Goal: Navigation & Orientation: Find specific page/section

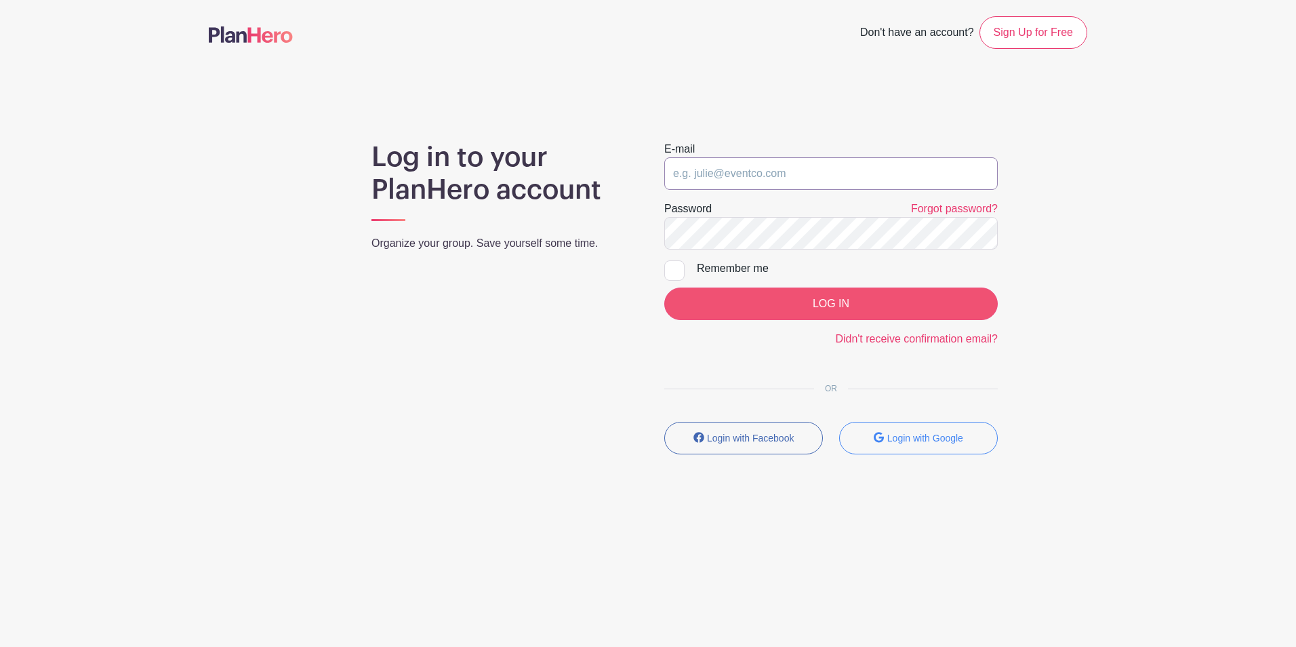
type input "[EMAIL_ADDRESS][DOMAIN_NAME]"
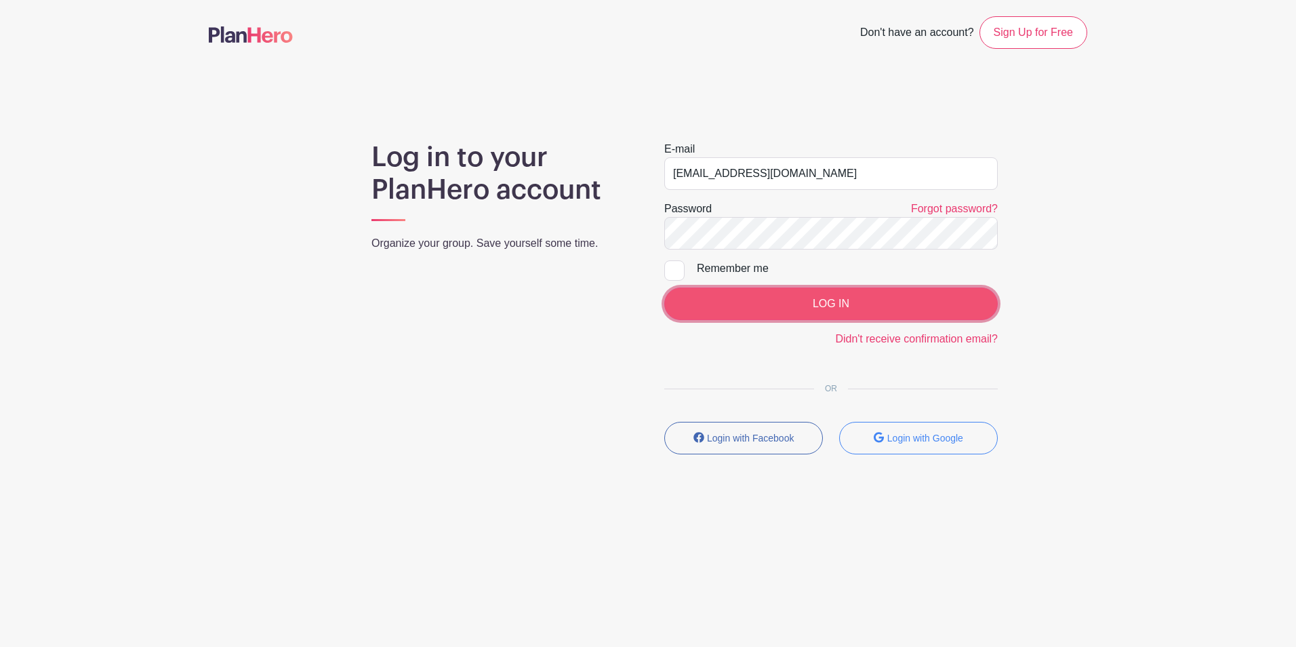
click at [803, 304] on input "LOG IN" at bounding box center [831, 303] width 334 height 33
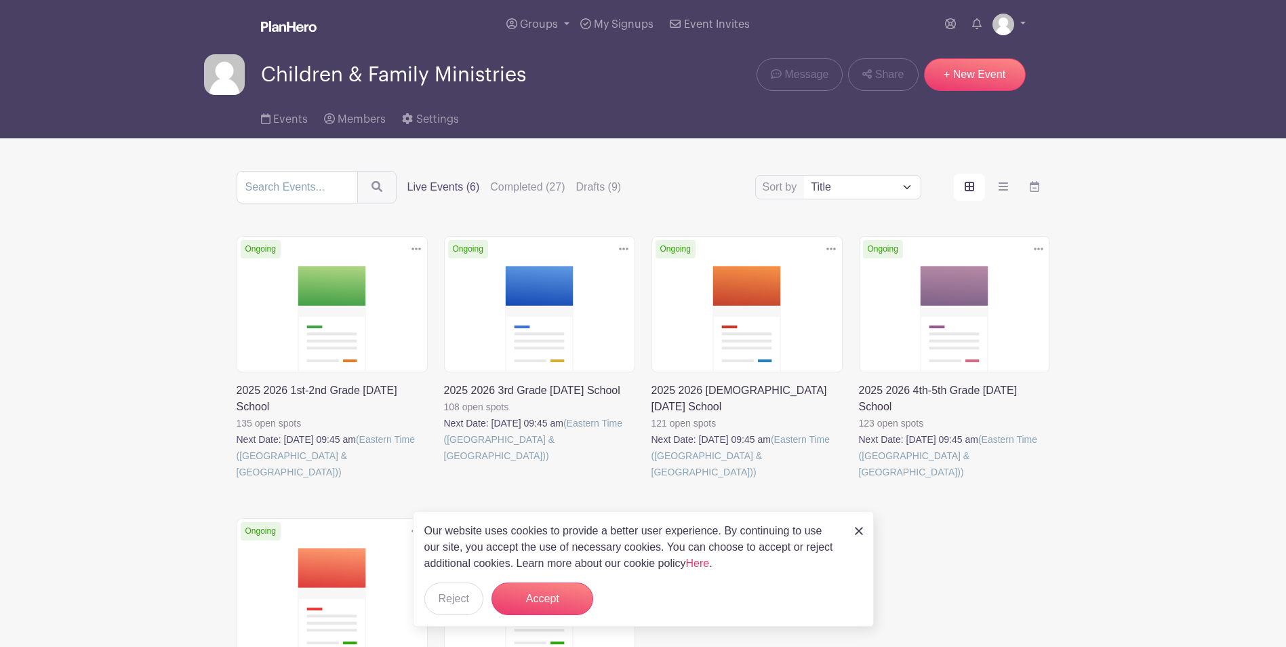
click at [237, 480] on link at bounding box center [237, 480] width 0 height 0
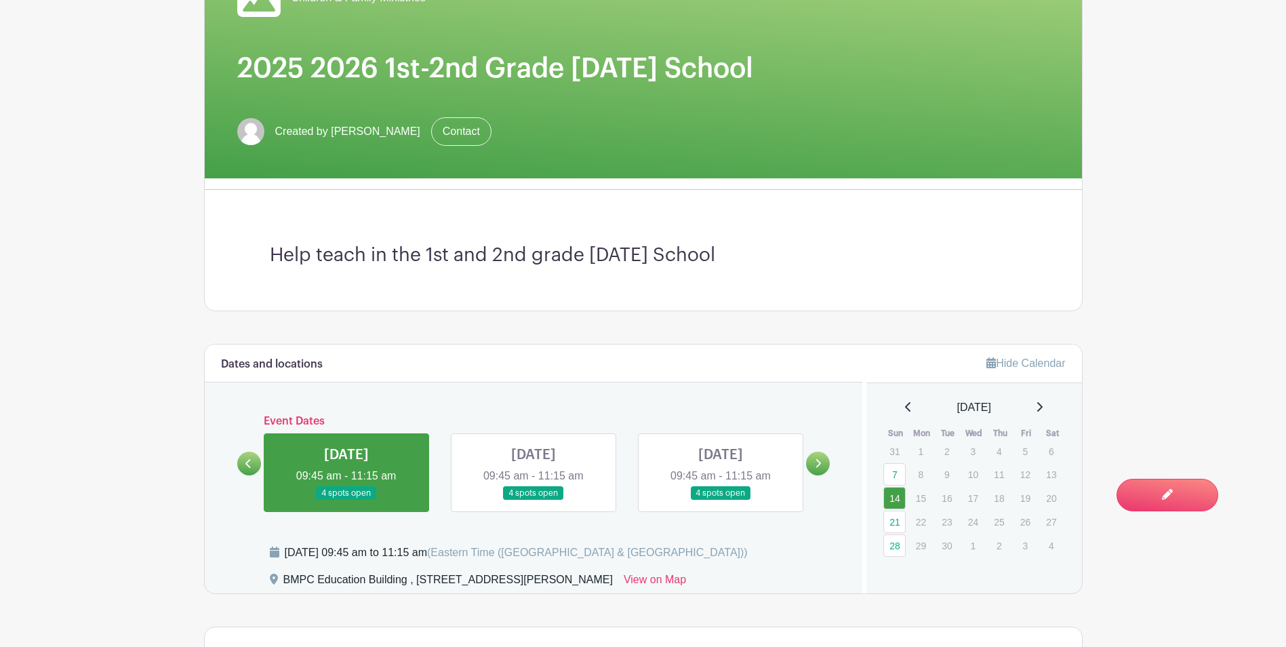
scroll to position [271, 0]
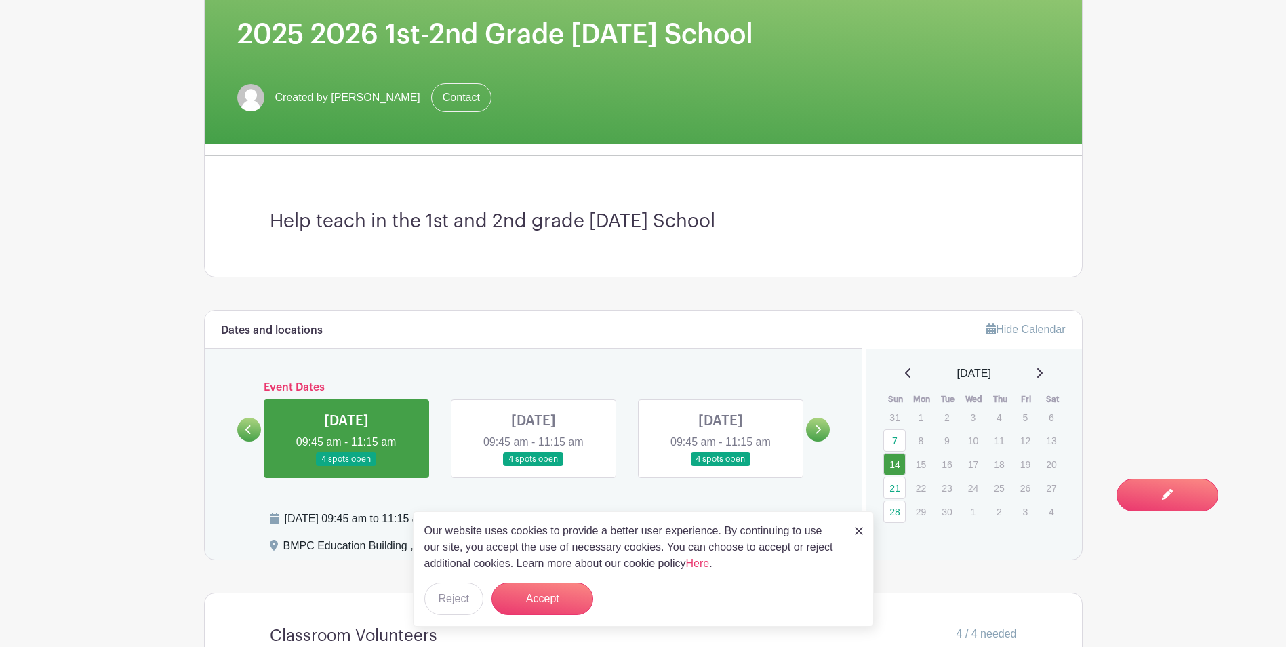
click at [847, 532] on div "Our website uses cookies to provide a better user experience. By continuing to …" at bounding box center [643, 568] width 461 height 115
click at [855, 529] on img at bounding box center [859, 531] width 8 height 8
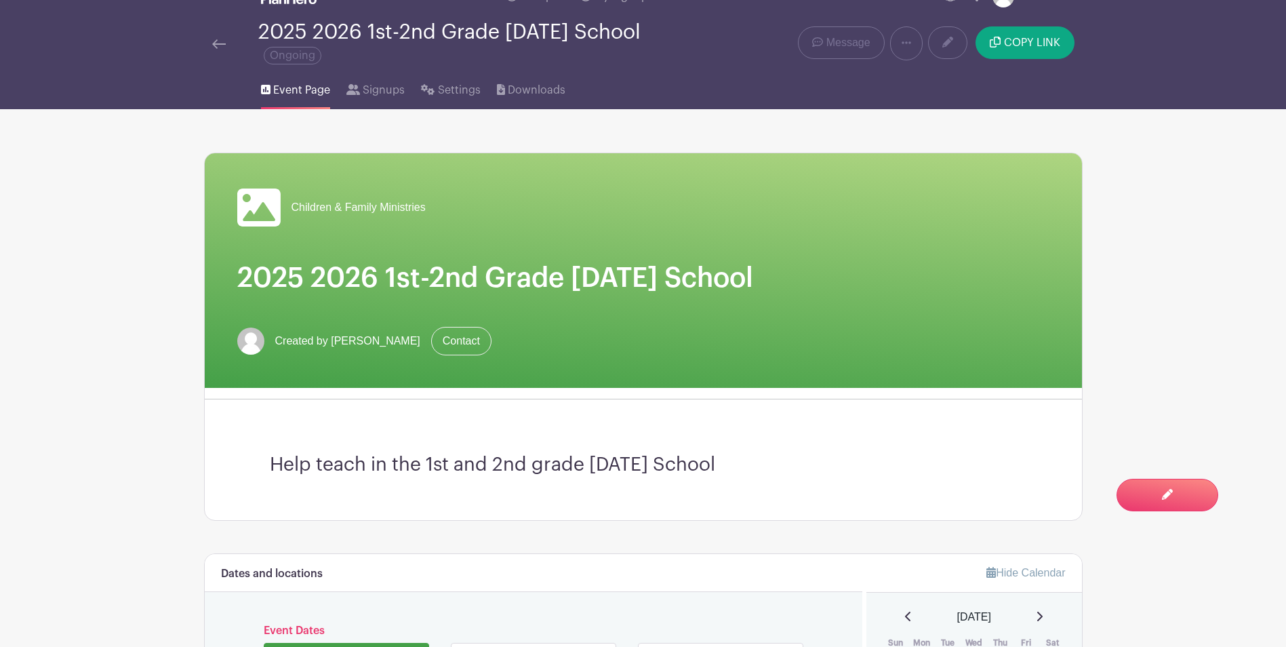
scroll to position [0, 0]
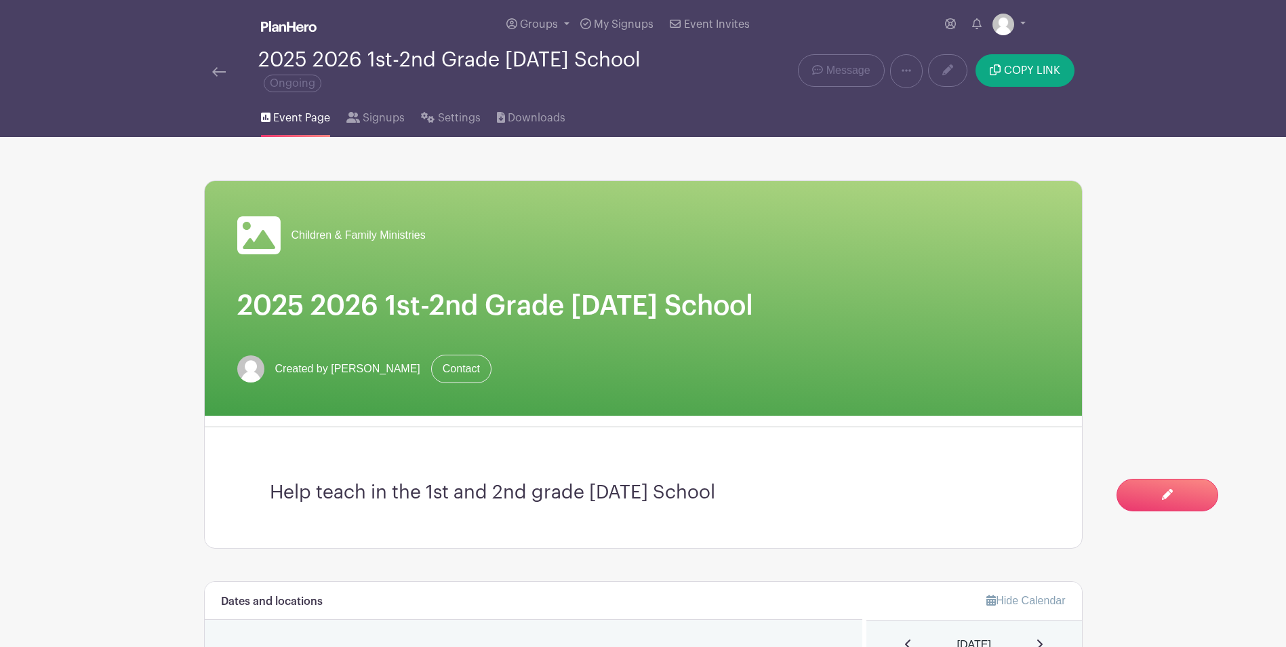
click at [225, 68] on img at bounding box center [219, 71] width 14 height 9
click at [216, 68] on img at bounding box center [219, 71] width 14 height 9
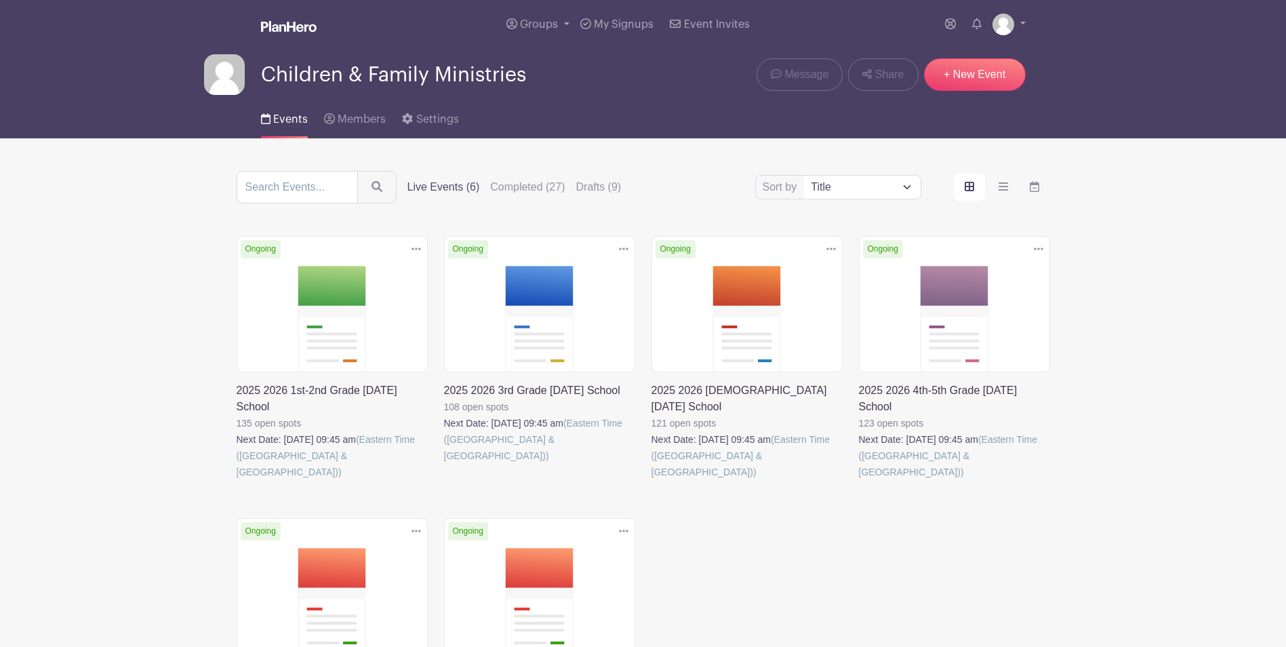
click at [444, 464] on link at bounding box center [444, 464] width 0 height 0
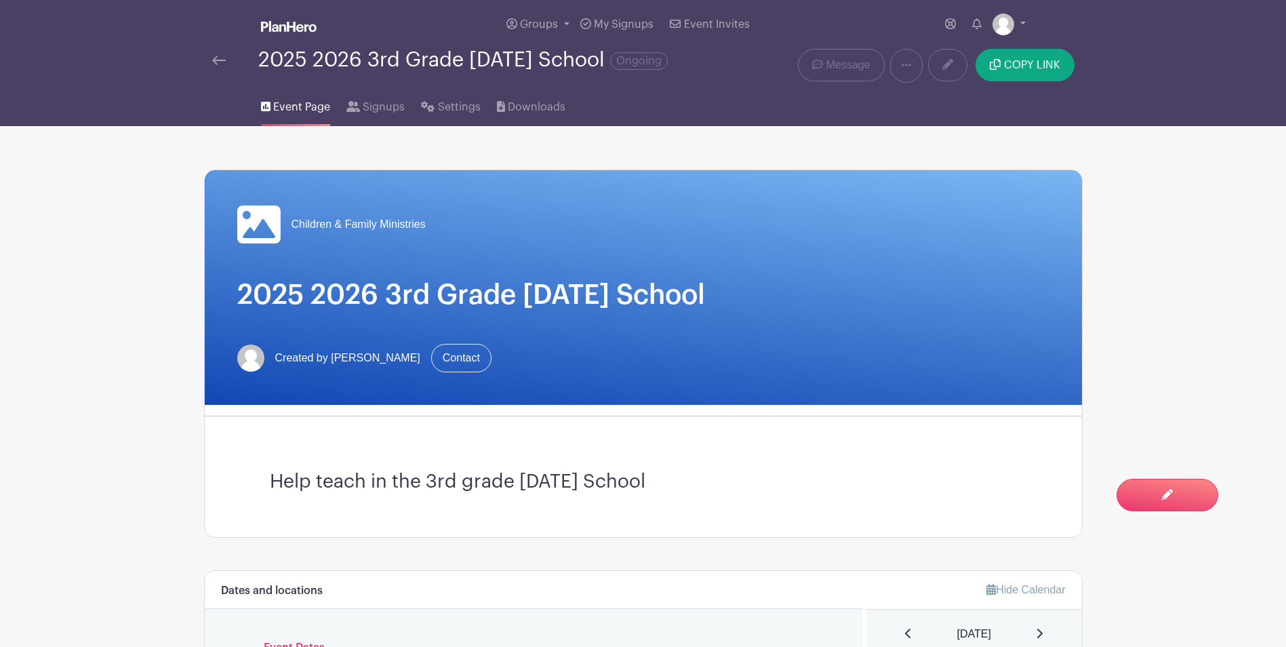
click at [213, 52] on link at bounding box center [219, 60] width 14 height 16
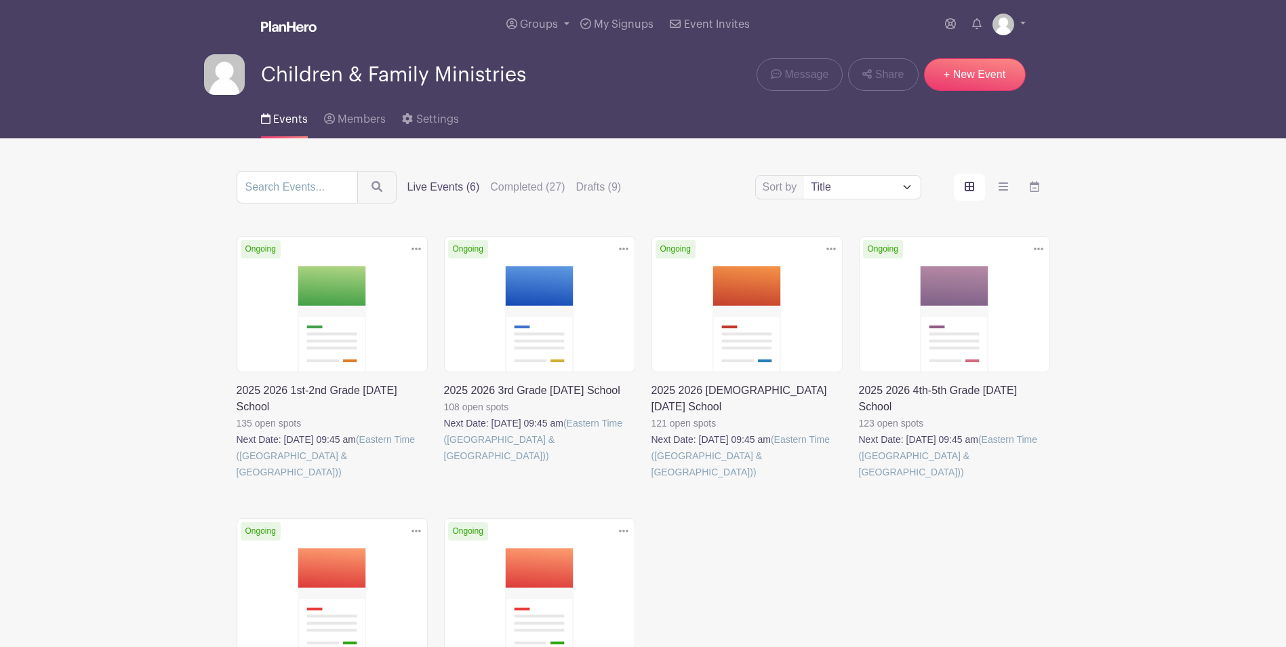
click at [652, 480] on link at bounding box center [652, 480] width 0 height 0
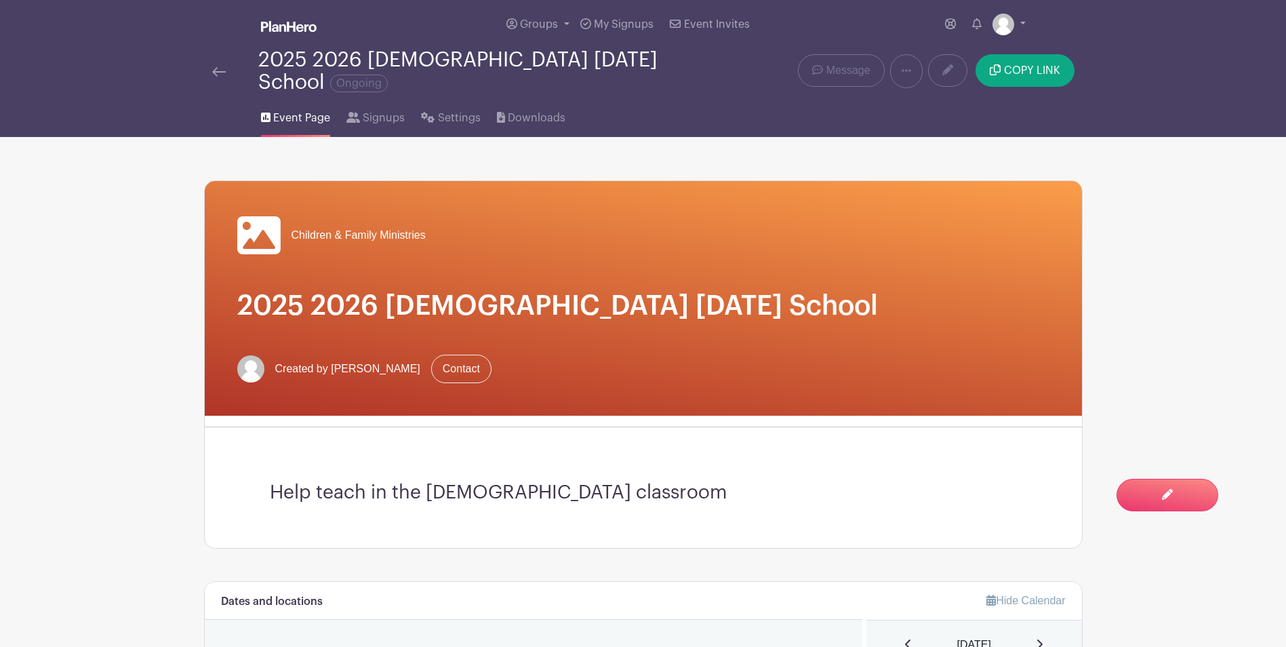
click at [219, 67] on img at bounding box center [219, 71] width 14 height 9
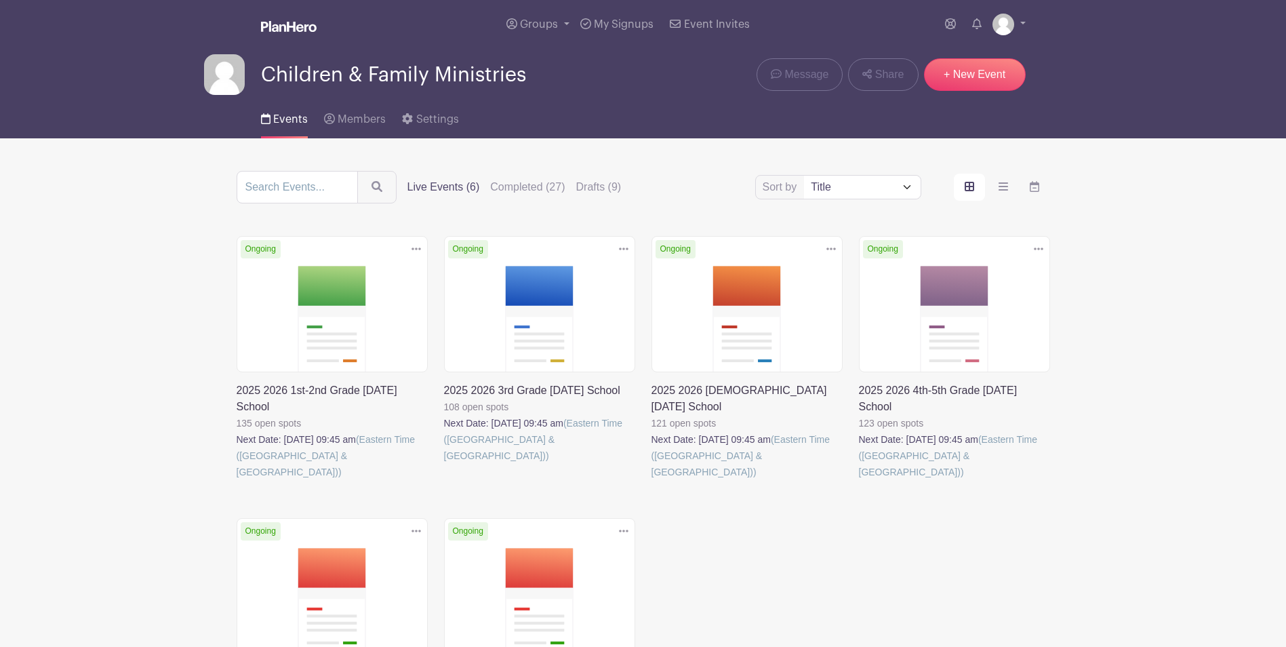
click at [859, 480] on link at bounding box center [859, 480] width 0 height 0
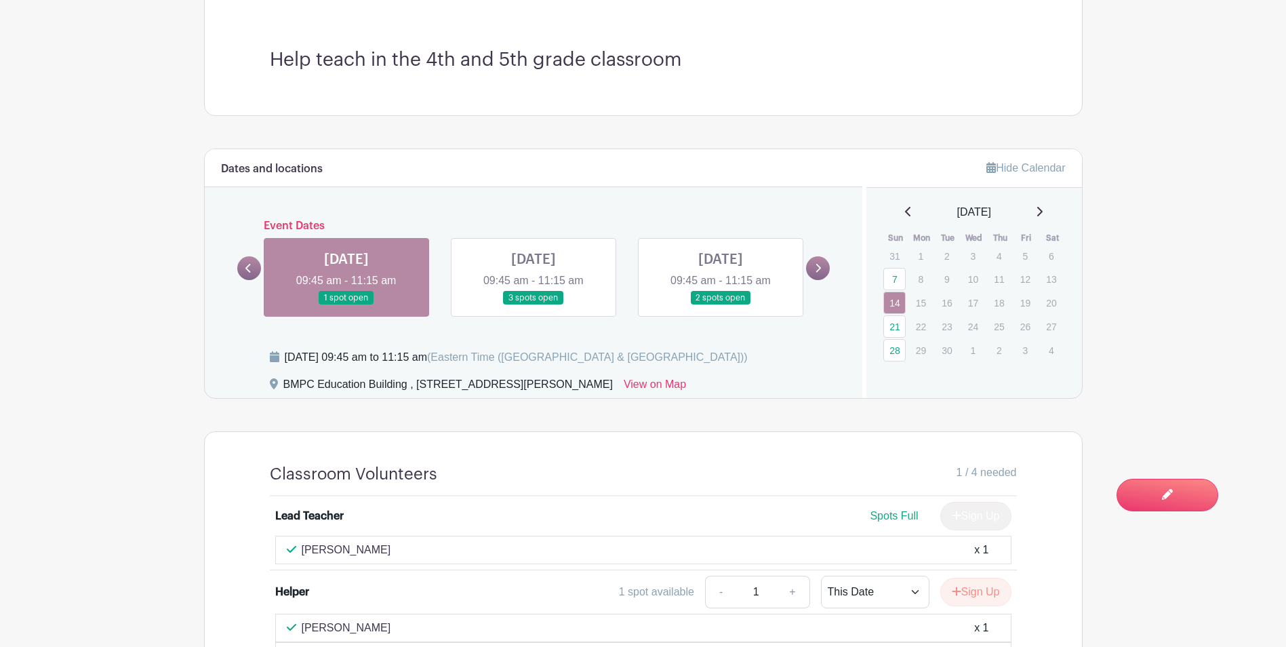
scroll to position [475, 0]
